Goal: Task Accomplishment & Management: Manage account settings

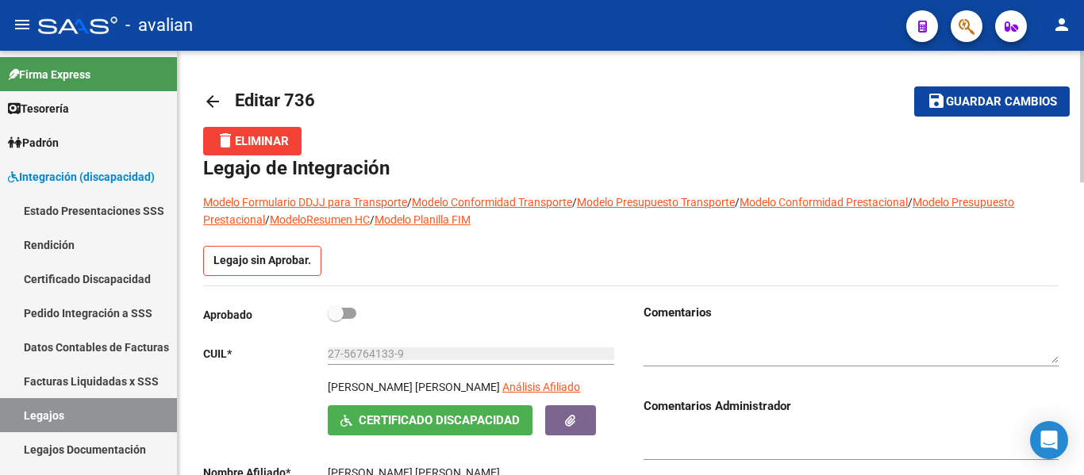
scroll to position [128, 0]
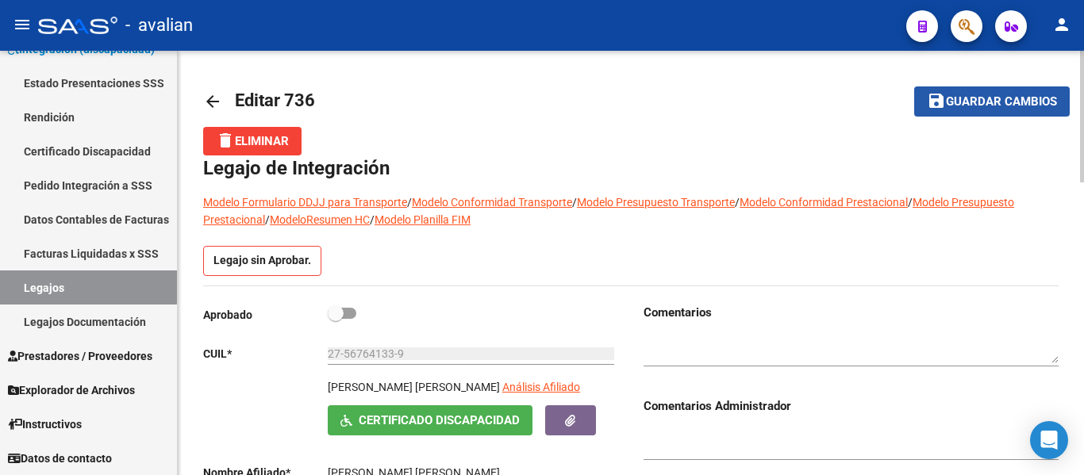
click at [1014, 92] on button "save Guardar cambios" at bounding box center [991, 100] width 155 height 29
click at [210, 90] on link "arrow_back" at bounding box center [219, 100] width 32 height 37
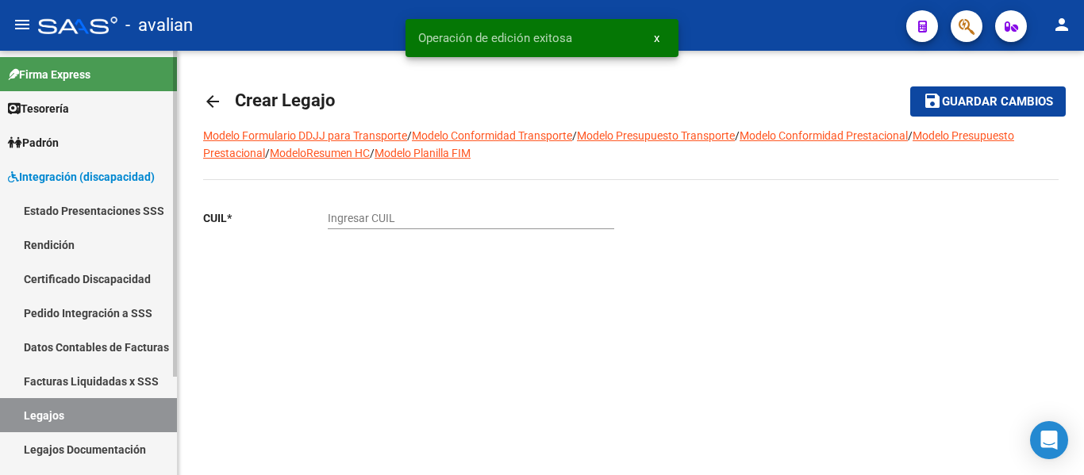
click at [63, 284] on link "Certificado Discapacidad" at bounding box center [88, 279] width 177 height 34
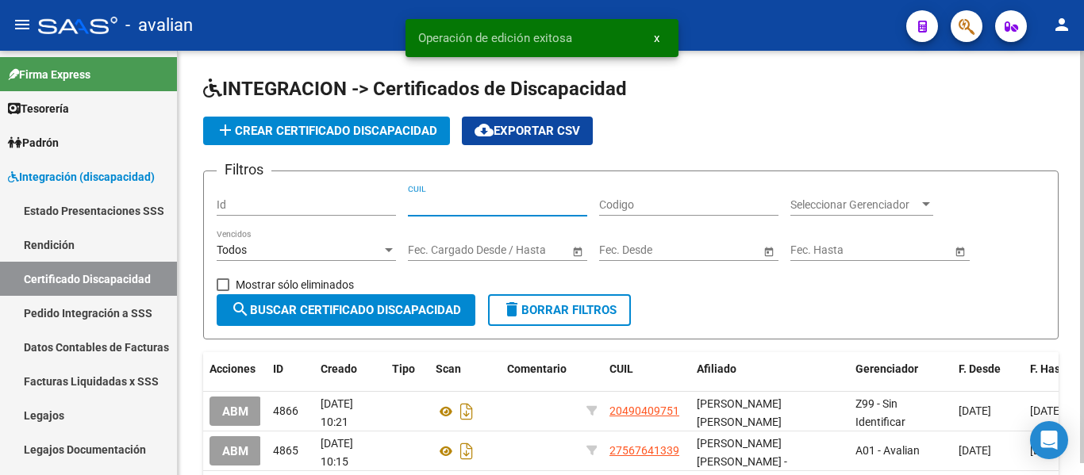
click at [470, 199] on input "CUIL" at bounding box center [497, 204] width 179 height 13
paste input "20-58061451-6"
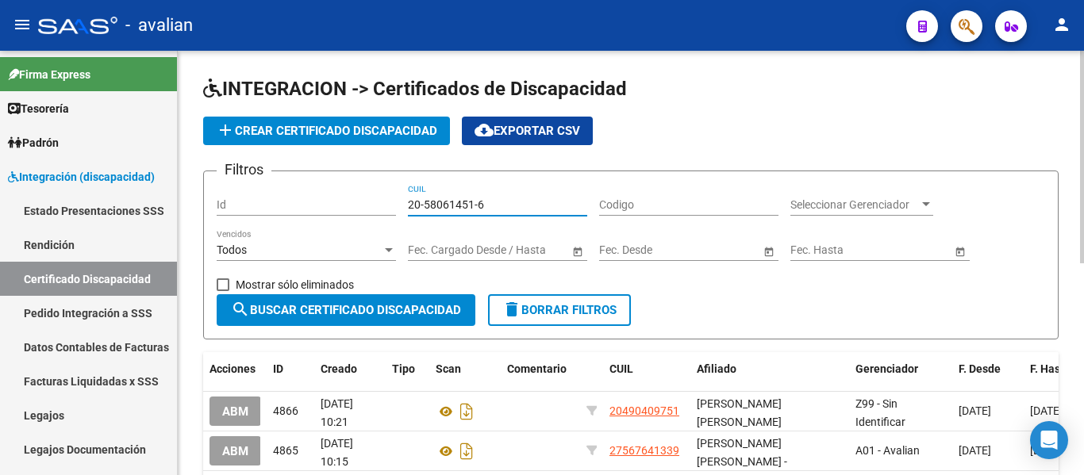
type input "20-58061451-6"
click at [425, 313] on span "search Buscar Certificado Discapacidad" at bounding box center [346, 310] width 230 height 14
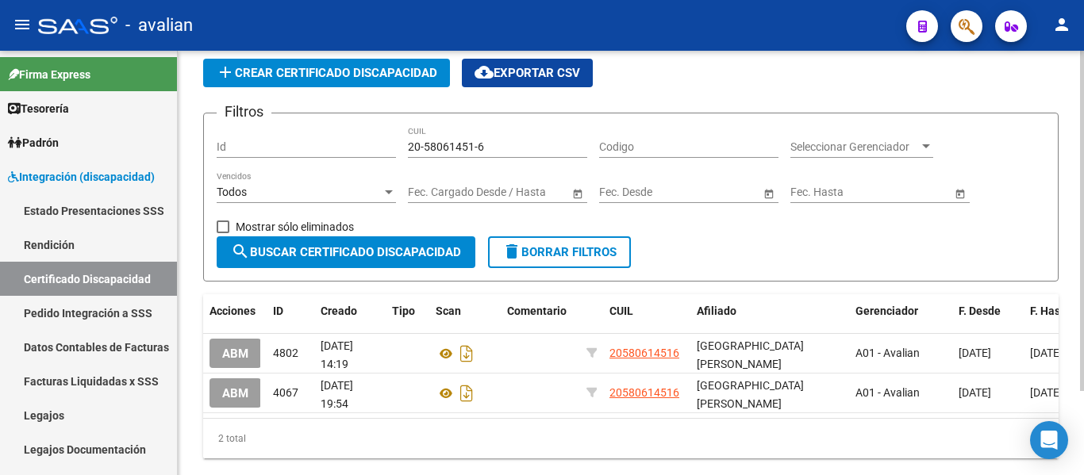
scroll to position [79, 0]
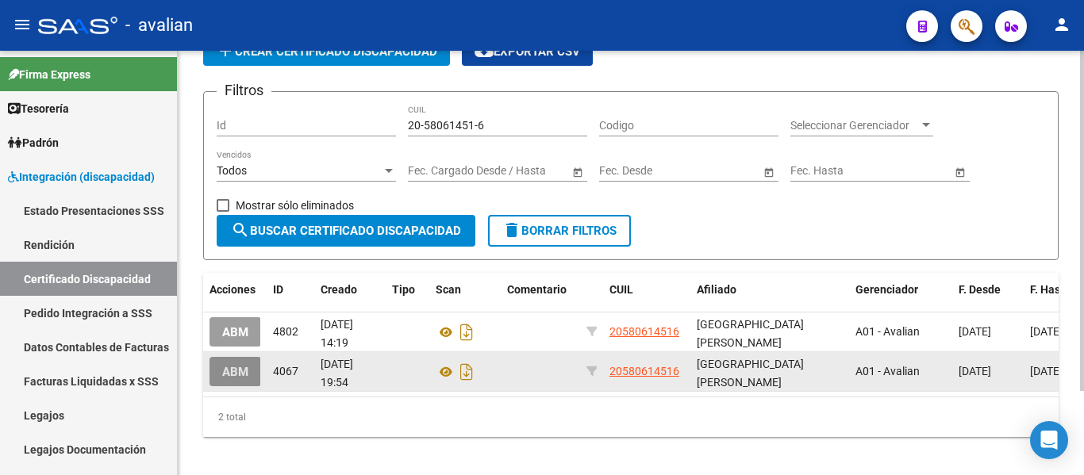
click at [239, 373] on span "ABM" at bounding box center [235, 372] width 26 height 14
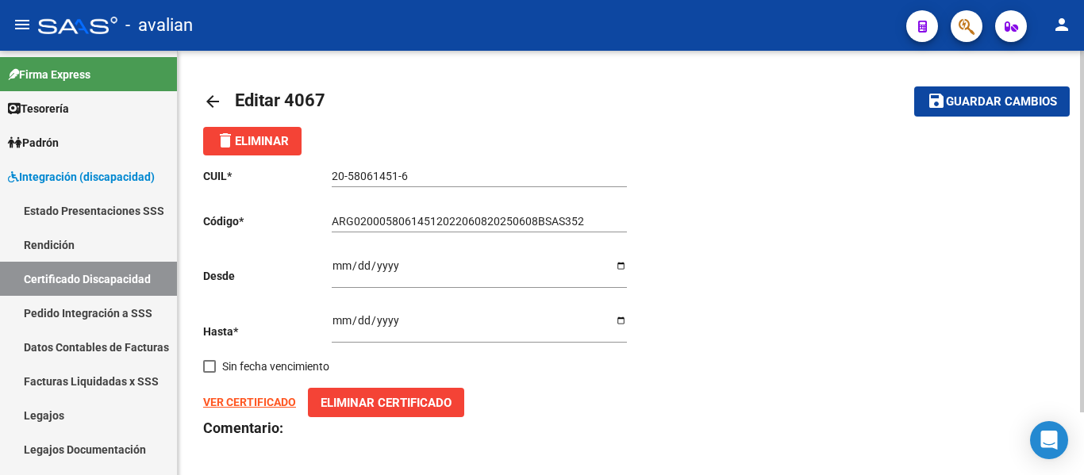
click at [622, 320] on input "[DATE]" at bounding box center [479, 326] width 295 height 24
type input "[DATE]"
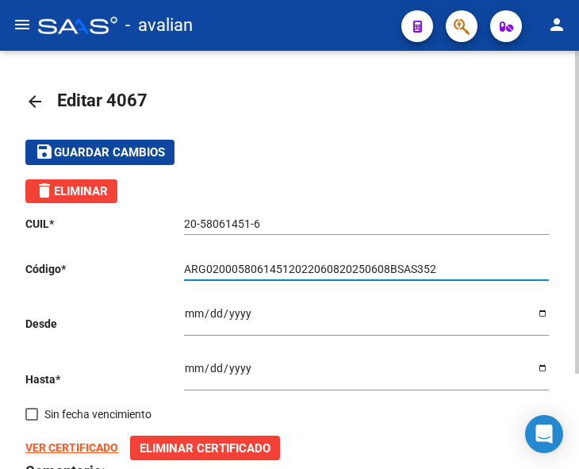
drag, startPoint x: 455, startPoint y: 264, endPoint x: 171, endPoint y: 274, distance: 283.4
click at [171, 274] on app-form-text-field "Código * ARG02000580614512022060820250608BSAS352 Ingresar el Codigo" at bounding box center [286, 269] width 523 height 13
paste input "6"
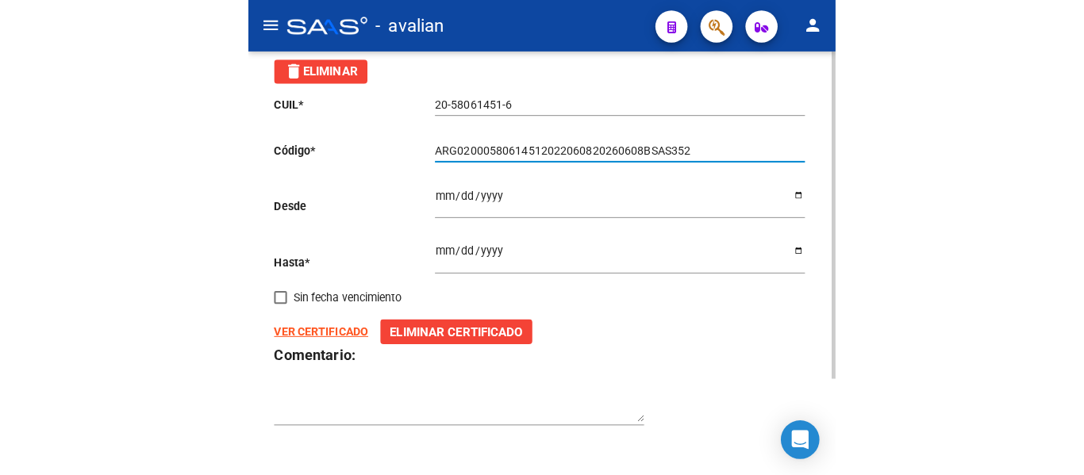
scroll to position [123, 0]
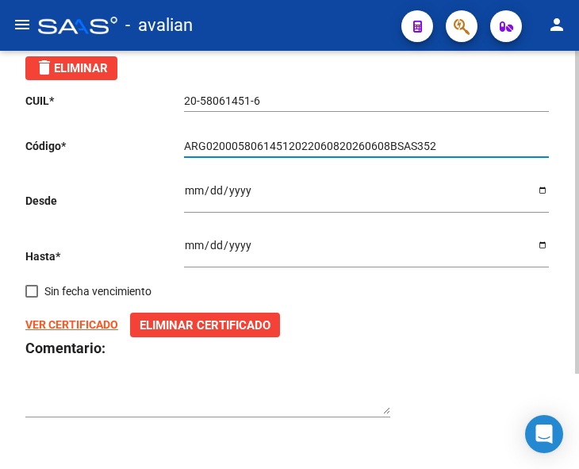
type input "ARG02000580614512022060820260608BSAS352"
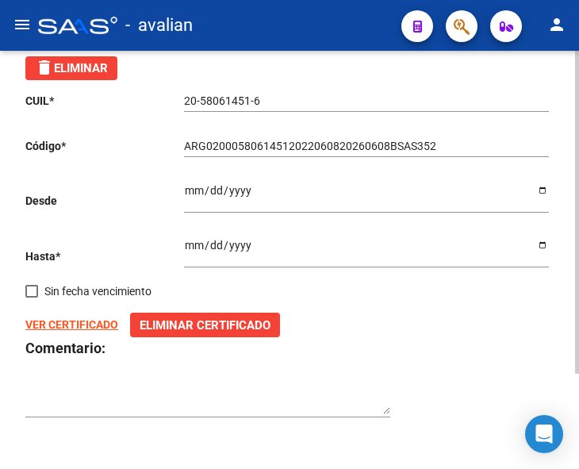
click at [221, 313] on button "Eliminar Certificado" at bounding box center [205, 325] width 150 height 25
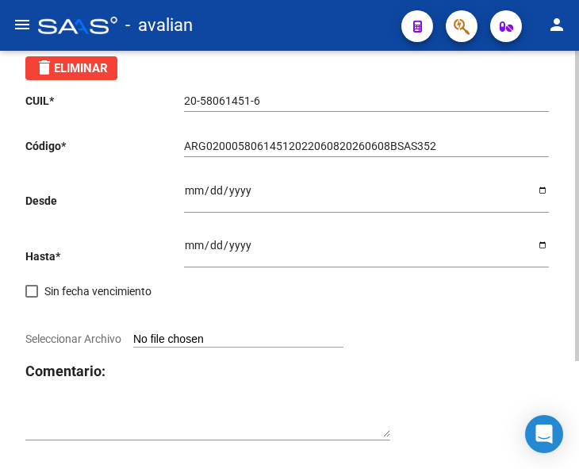
click at [176, 339] on input "Seleccionar Archivo" at bounding box center [238, 339] width 210 height 15
click at [163, 336] on input "Seleccionar Archivo" at bounding box center [238, 339] width 210 height 15
type input "C:\fakepath\Sistema de Consulta C.U.D_vicente.pdf"
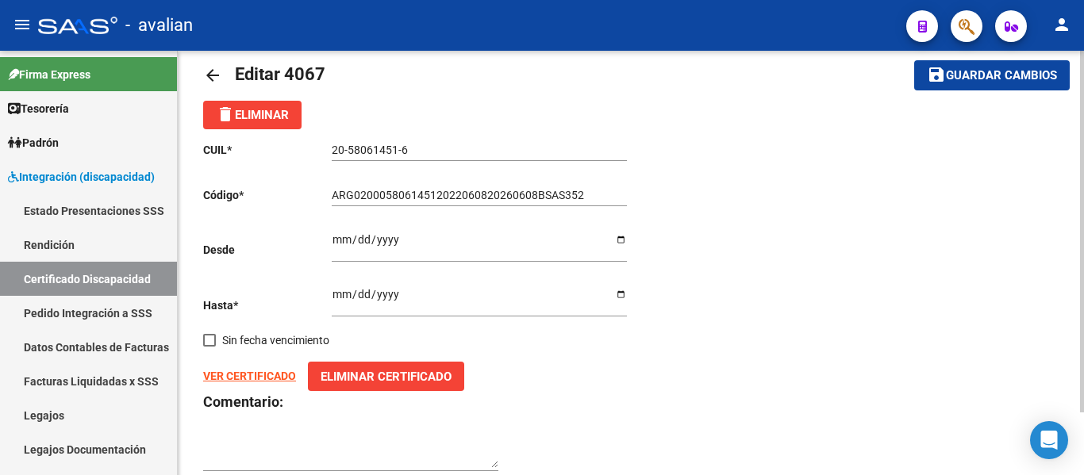
scroll to position [0, 0]
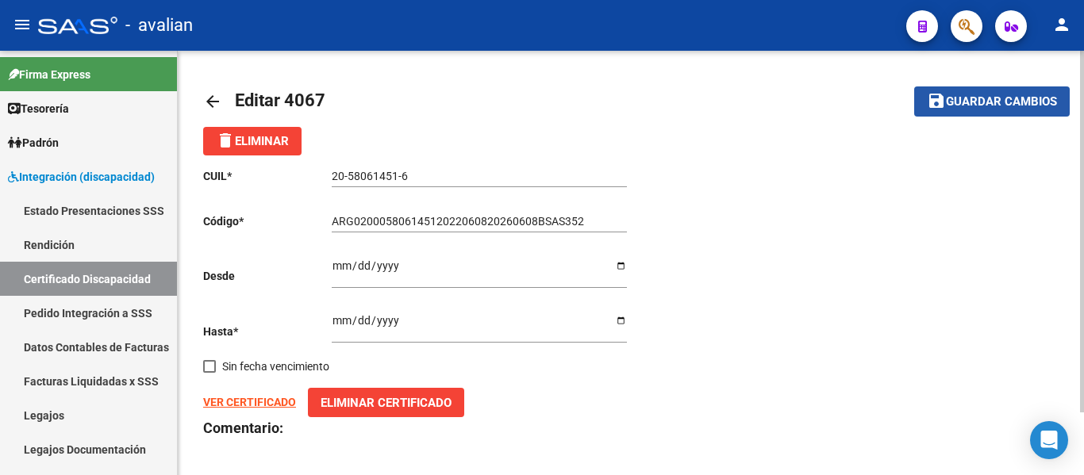
click at [1032, 111] on button "save Guardar cambios" at bounding box center [991, 100] width 155 height 29
click at [213, 98] on mat-icon "arrow_back" at bounding box center [212, 101] width 19 height 19
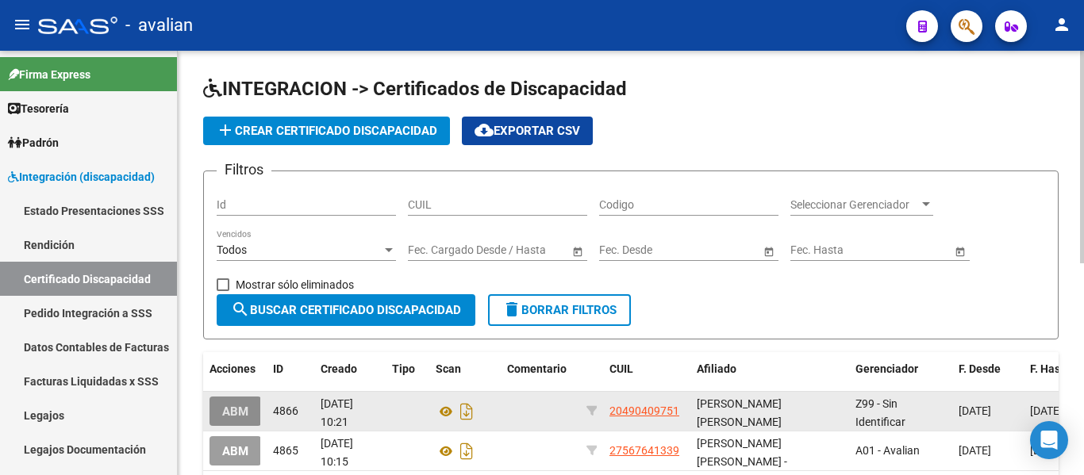
click at [238, 417] on span "ABM" at bounding box center [235, 412] width 26 height 14
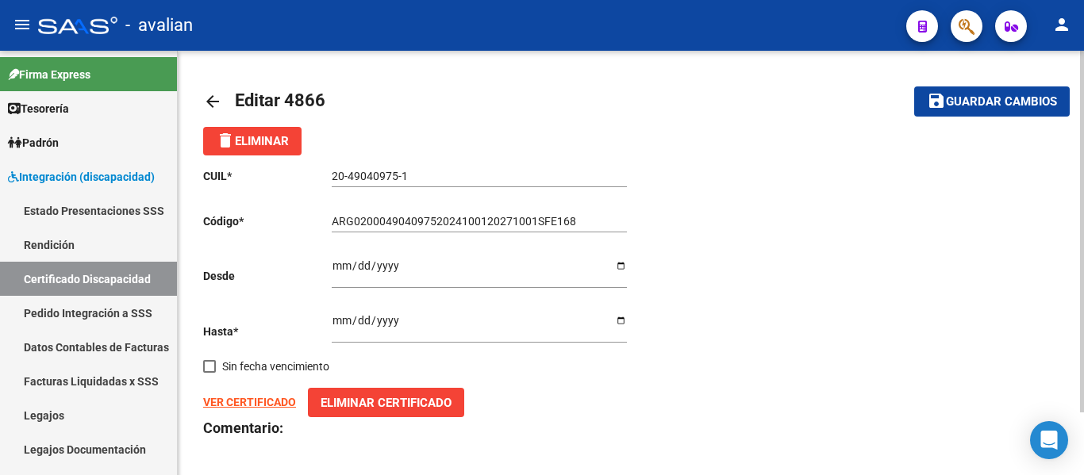
click at [243, 406] on strong "VER CERTIFICADO" at bounding box center [249, 402] width 93 height 13
click at [213, 94] on mat-icon "arrow_back" at bounding box center [212, 101] width 19 height 19
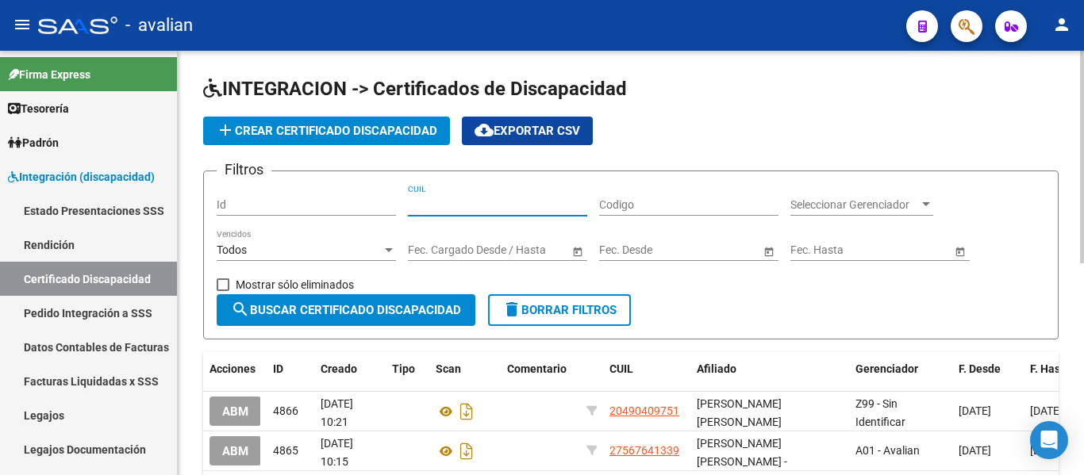
click at [500, 204] on input "CUIL" at bounding box center [497, 204] width 179 height 13
paste input "02-00058061-4"
type input "02-00058061-4"
drag, startPoint x: 552, startPoint y: 201, endPoint x: 394, endPoint y: 208, distance: 158.0
click at [394, 208] on div "Filtros Id 02-00058061-4 CUIL Codigo Seleccionar Gerenciador Seleccionar Gerenc…" at bounding box center [631, 239] width 828 height 110
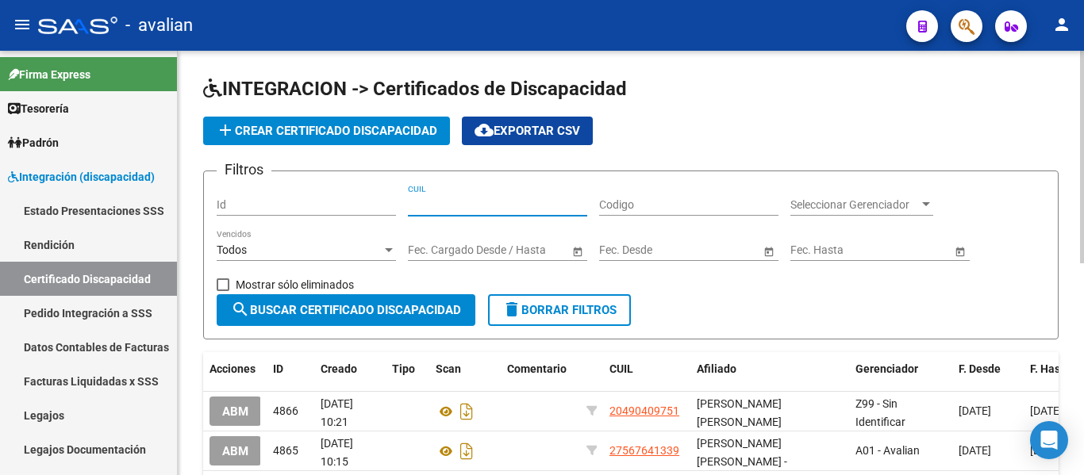
click at [679, 202] on input "Codigo" at bounding box center [688, 204] width 179 height 13
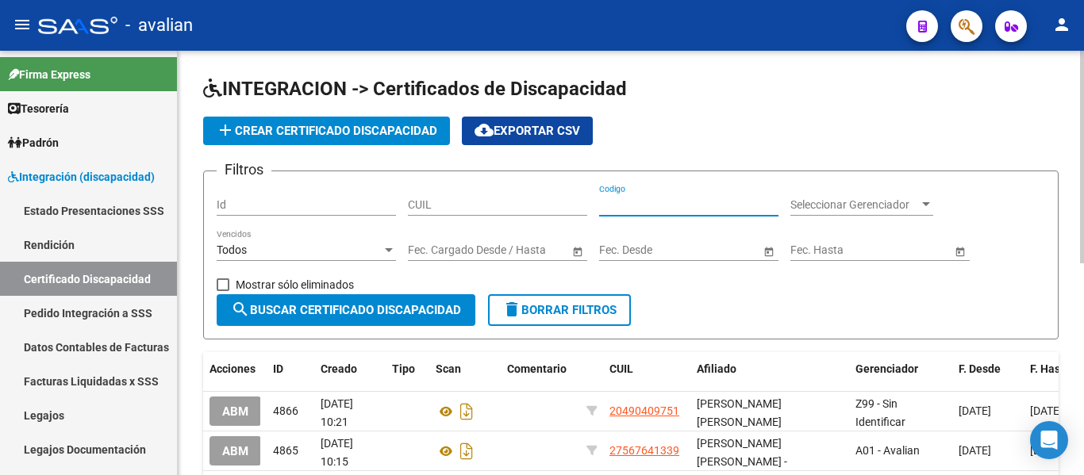
paste input "ARG02000580614512022060820260608BSAS352"
type input "ARG02000580614512022060820260608BSAS352"
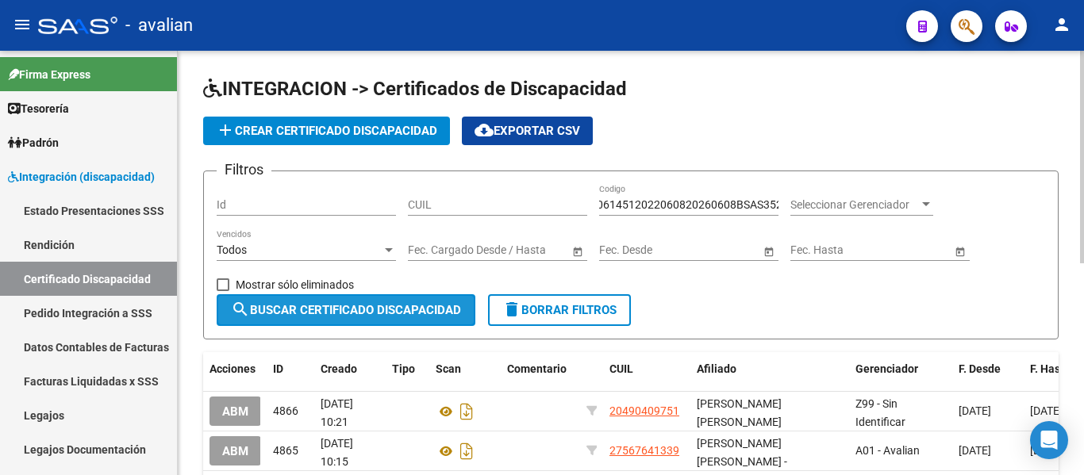
scroll to position [0, 0]
click at [367, 320] on button "search Buscar Certificado Discapacidad" at bounding box center [346, 310] width 259 height 32
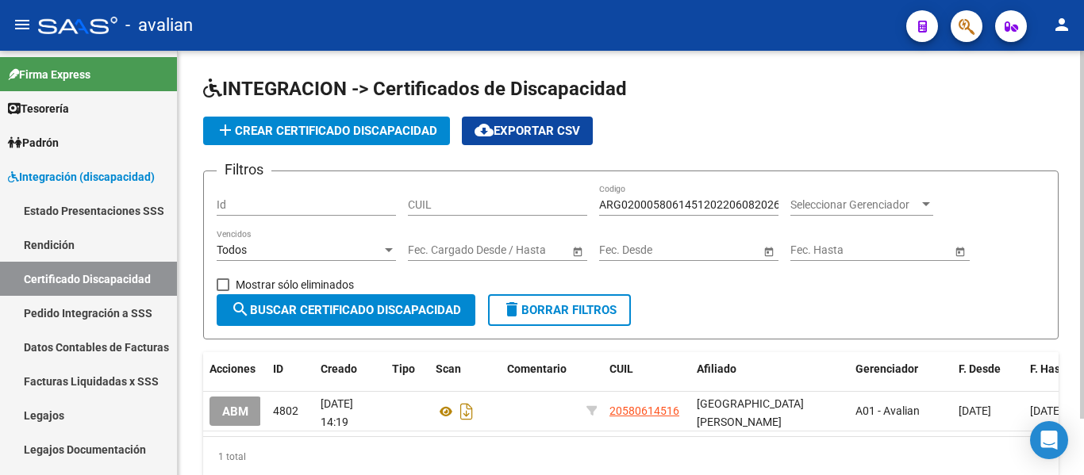
scroll to position [65, 0]
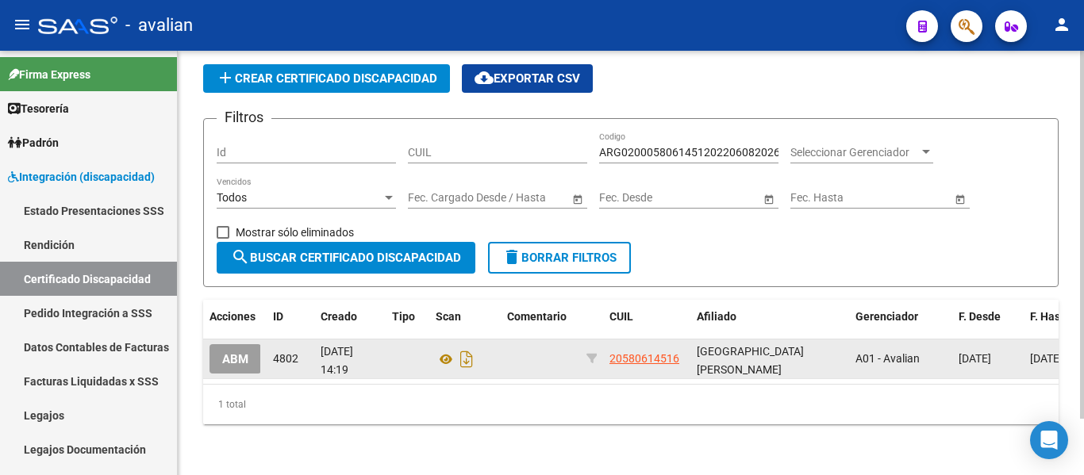
click at [234, 352] on span "ABM" at bounding box center [235, 359] width 26 height 14
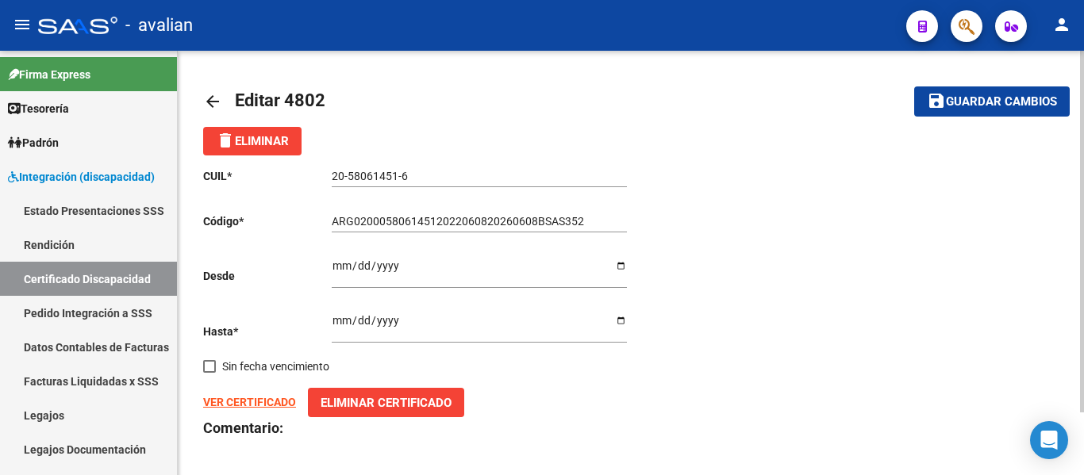
click at [1001, 99] on span "Guardar cambios" at bounding box center [1001, 102] width 111 height 14
click at [581, 207] on div "ARG02000580614512022060820260608BSAS352 Ingresar el Codigo" at bounding box center [479, 217] width 295 height 32
click at [597, 226] on input "ARG02000580614512022060820260608BSAS352" at bounding box center [479, 221] width 295 height 13
click at [1017, 106] on span "Guardar cambios" at bounding box center [1001, 102] width 111 height 14
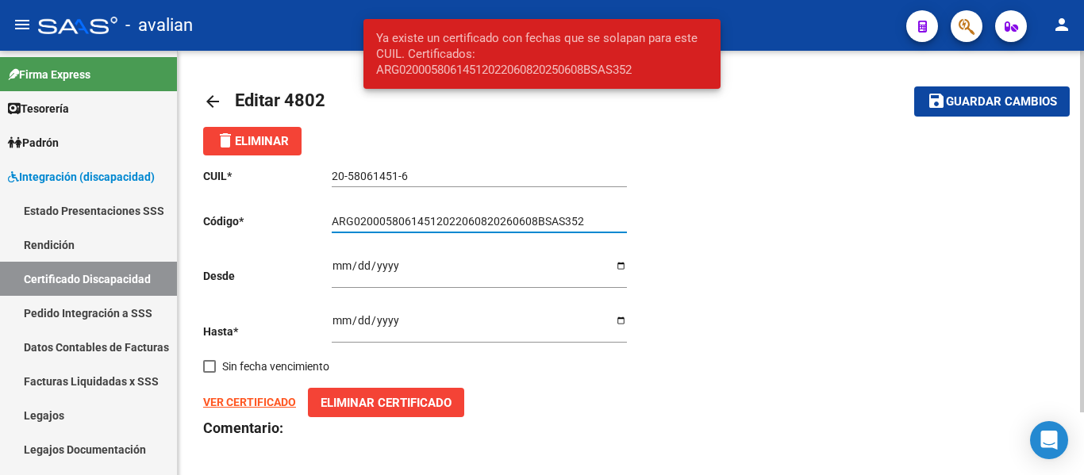
click at [582, 217] on input "ARG02000580614512022060820260608BSAS352" at bounding box center [479, 221] width 295 height 13
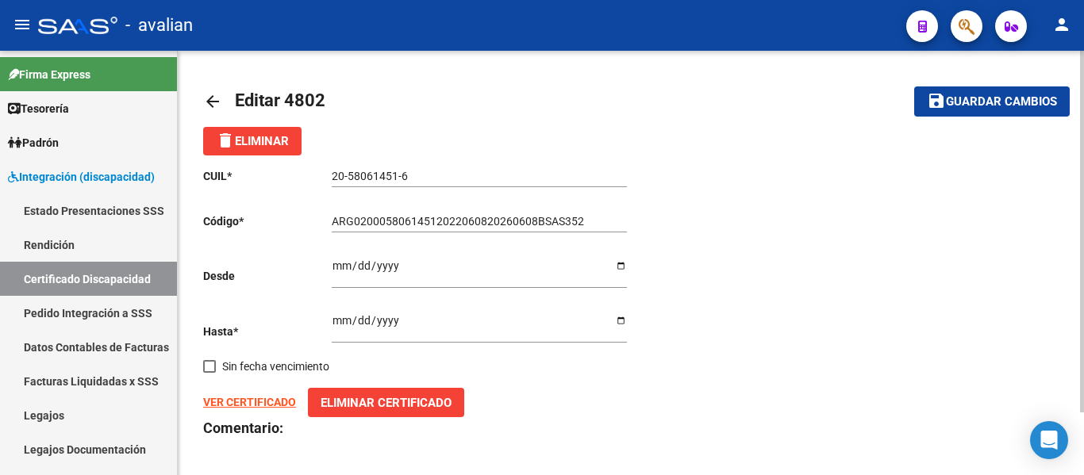
click at [212, 105] on mat-icon "arrow_back" at bounding box center [212, 101] width 19 height 19
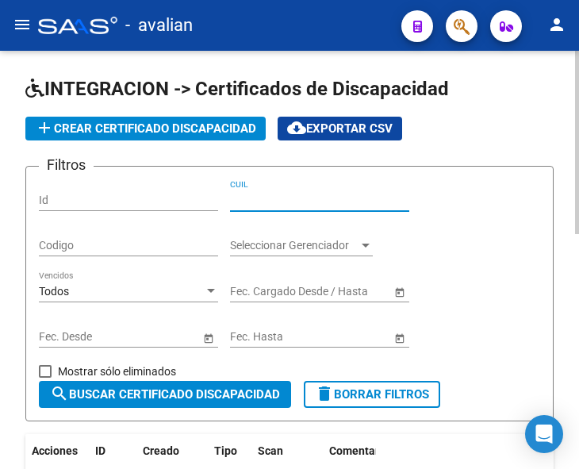
click at [272, 201] on input "CUIL" at bounding box center [319, 200] width 179 height 13
paste input "20-58061451-6"
type input "20-58061451-6"
click at [195, 395] on span "search Buscar Certificado Discapacidad" at bounding box center [165, 394] width 230 height 14
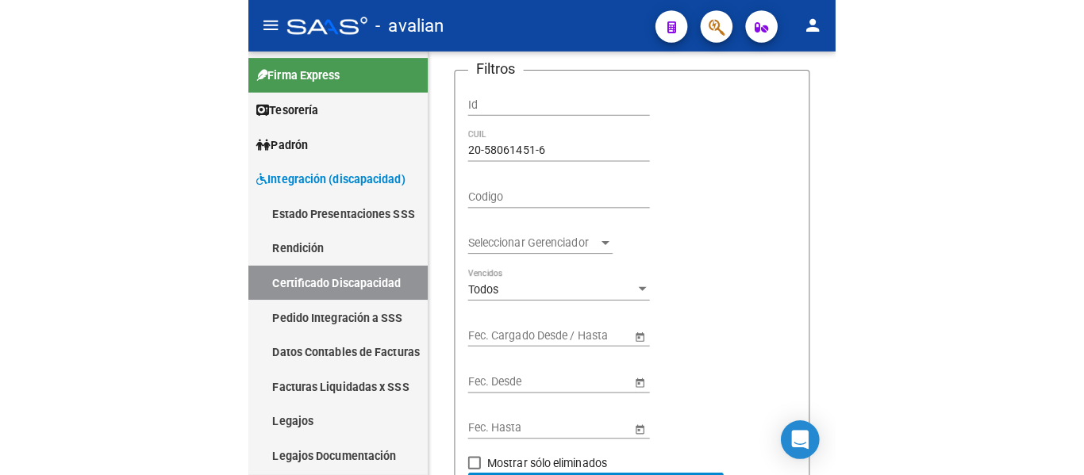
scroll to position [105, 0]
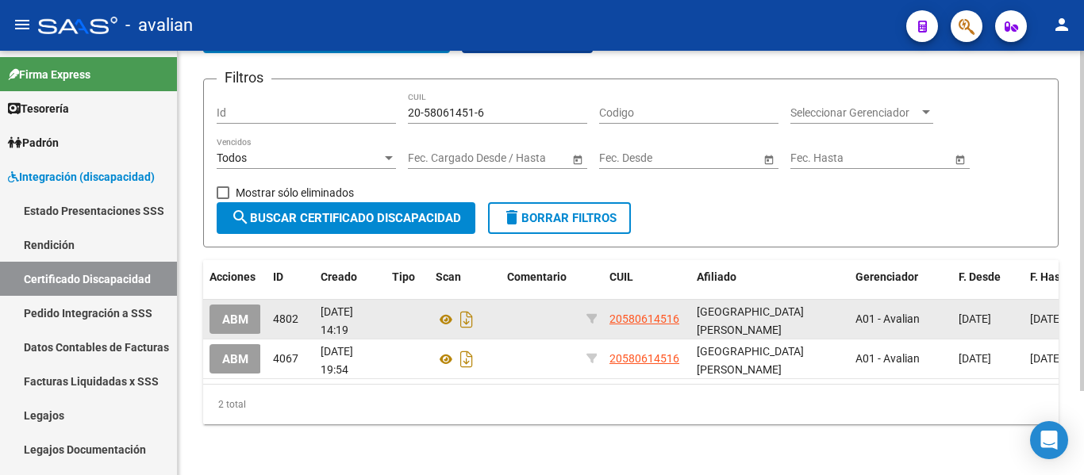
click at [331, 305] on span "[DATE] 14:19" at bounding box center [336, 320] width 33 height 31
click at [244, 313] on span "ABM" at bounding box center [235, 320] width 26 height 14
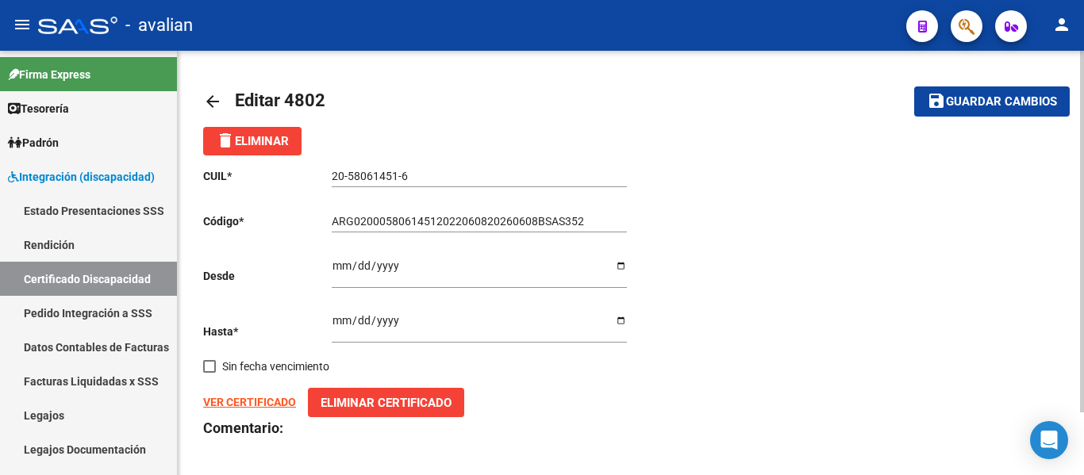
click at [273, 403] on strong "VER CERTIFICADO" at bounding box center [249, 402] width 93 height 13
click at [702, 191] on div "CUIL * 20-58061451-6 Ingresar el CUIL Código * ARG02000580614512022060820260608…" at bounding box center [630, 332] width 855 height 355
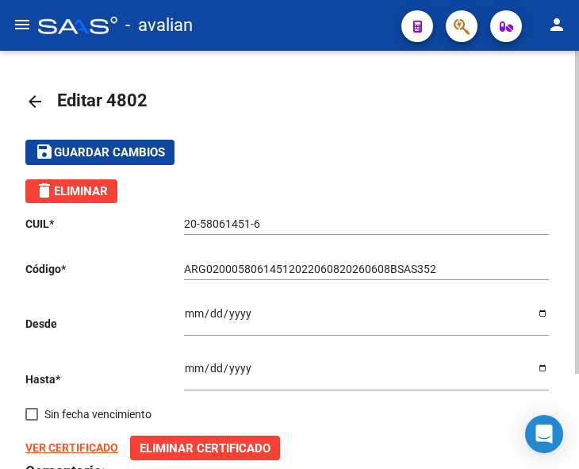
drag, startPoint x: 375, startPoint y: 164, endPoint x: 397, endPoint y: 138, distance: 33.8
click at [375, 164] on mat-toolbar-row "save Guardar cambios" at bounding box center [289, 152] width 528 height 51
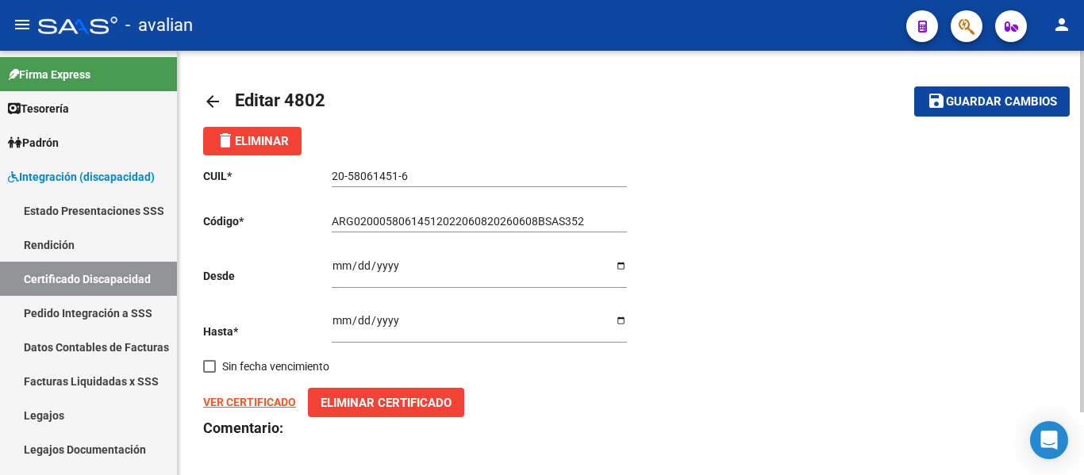
click at [206, 99] on mat-icon "arrow_back" at bounding box center [212, 101] width 19 height 19
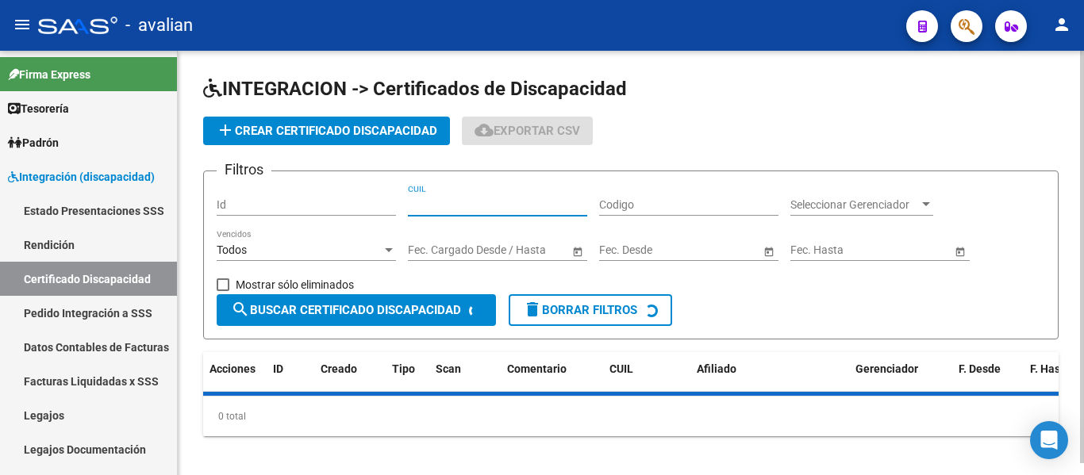
click at [455, 205] on input "CUIL" at bounding box center [497, 204] width 179 height 13
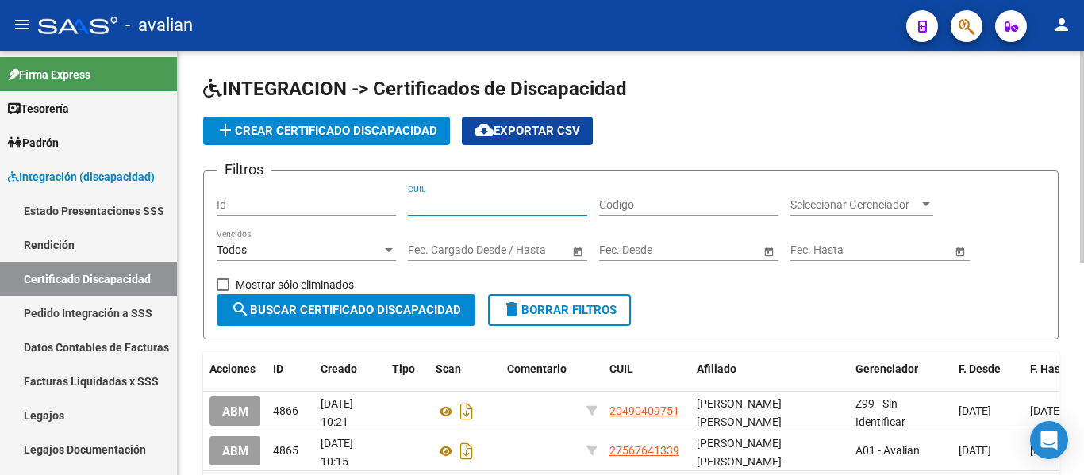
paste input "20-58061452-4"
type input "20-58061452-4"
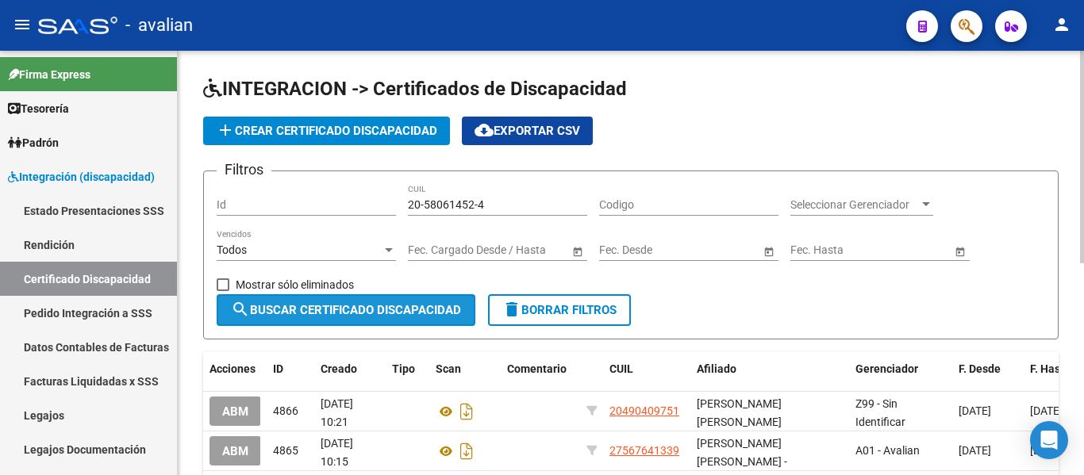
click at [368, 301] on button "search Buscar Certificado Discapacidad" at bounding box center [346, 310] width 259 height 32
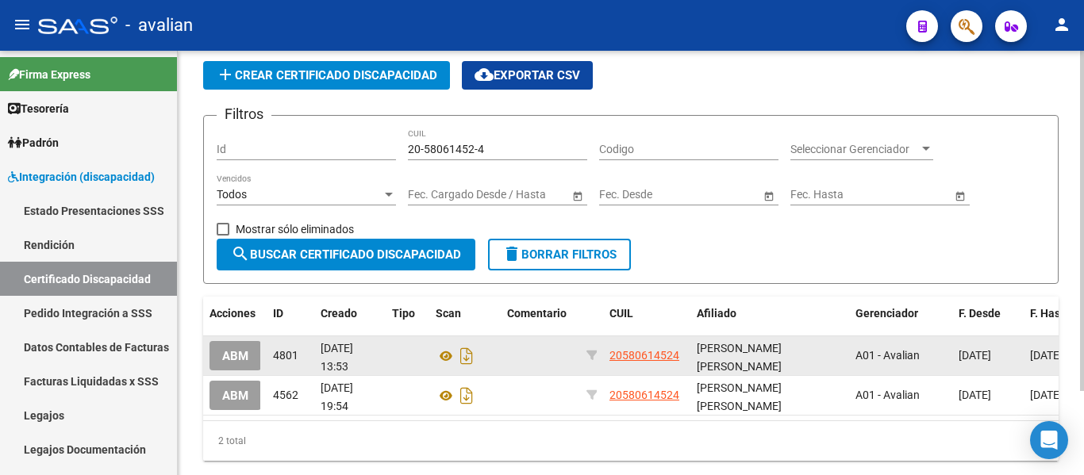
scroll to position [79, 0]
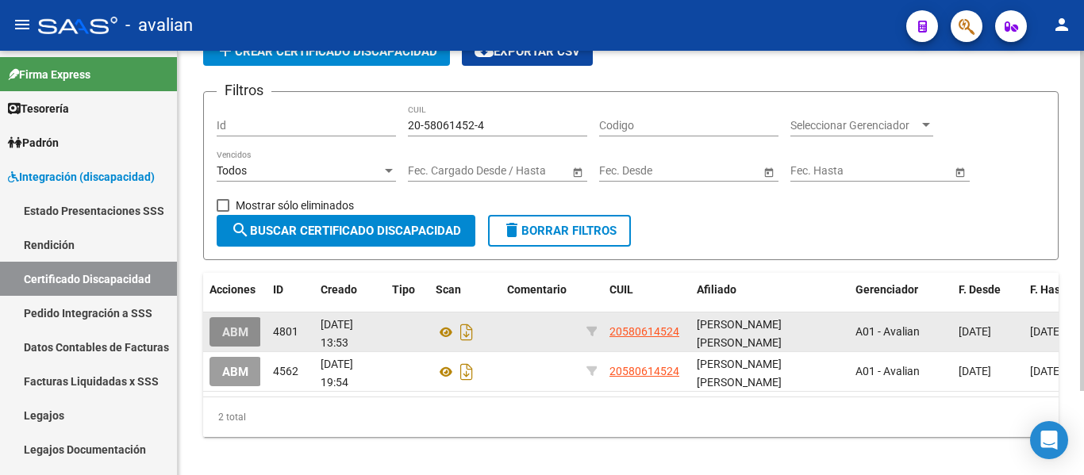
click at [241, 336] on span "ABM" at bounding box center [235, 332] width 26 height 14
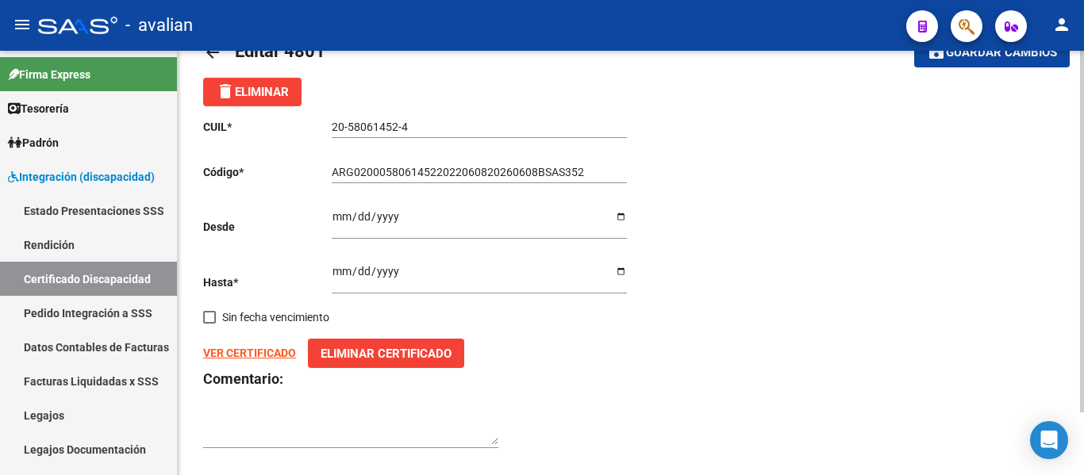
scroll to position [74, 0]
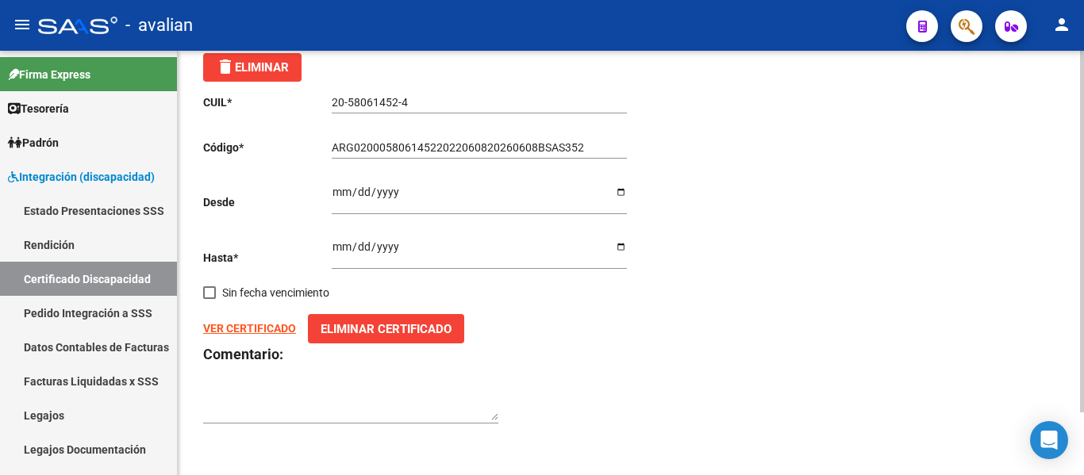
click at [268, 328] on strong "VER CERTIFICADO" at bounding box center [249, 328] width 93 height 13
